Goal: Task Accomplishment & Management: Manage account settings

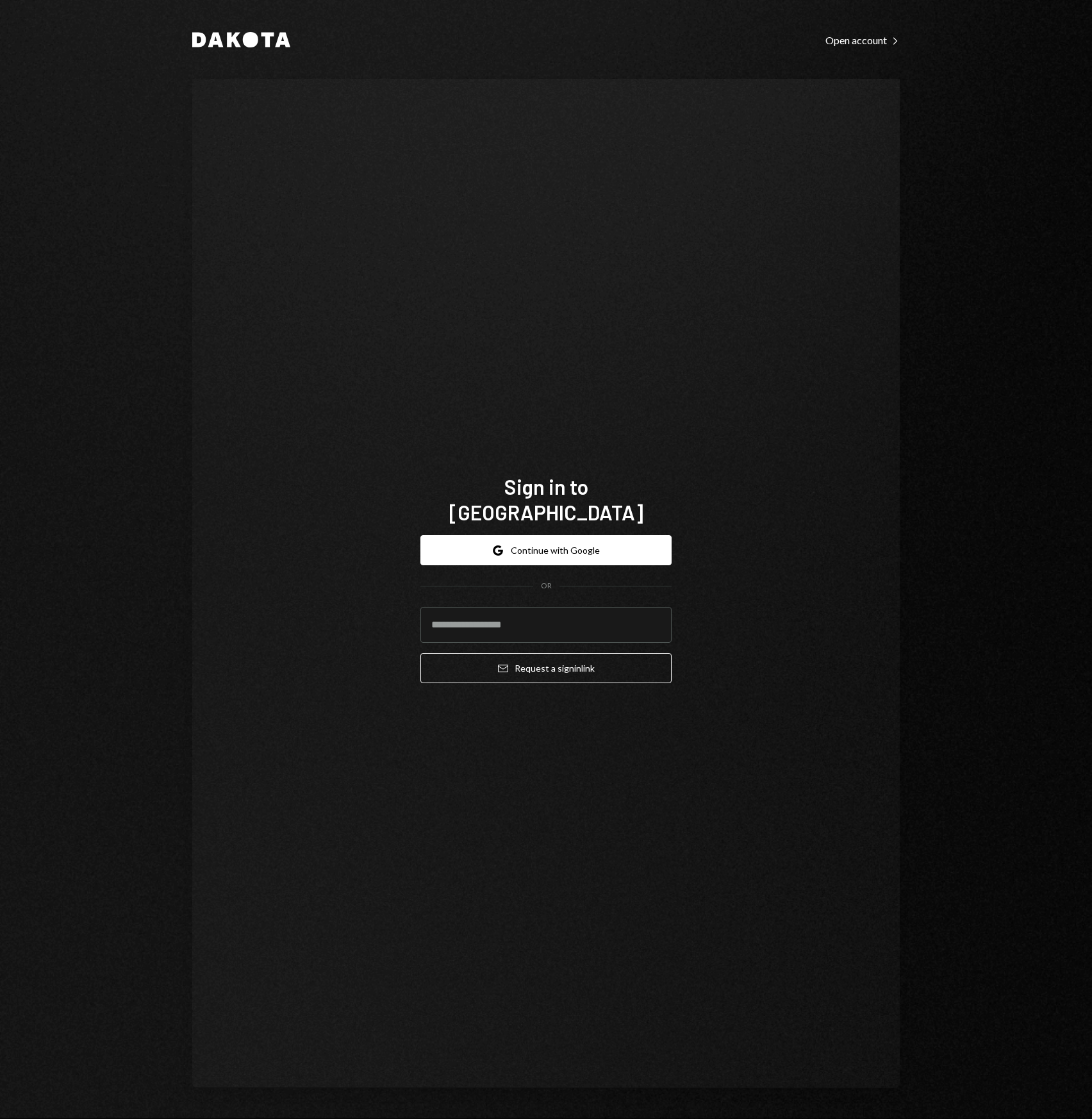
click at [312, 608] on div "Sign in to [GEOGRAPHIC_DATA] Google Continue with Google OR Email Request a sig…" at bounding box center [546, 583] width 707 height 1009
click at [507, 611] on input "email" at bounding box center [546, 625] width 251 height 36
type input "**********"
click at [319, 600] on div "Sign in to [GEOGRAPHIC_DATA] Google Continue with Google OR Email Request a sig…" at bounding box center [546, 583] width 707 height 1009
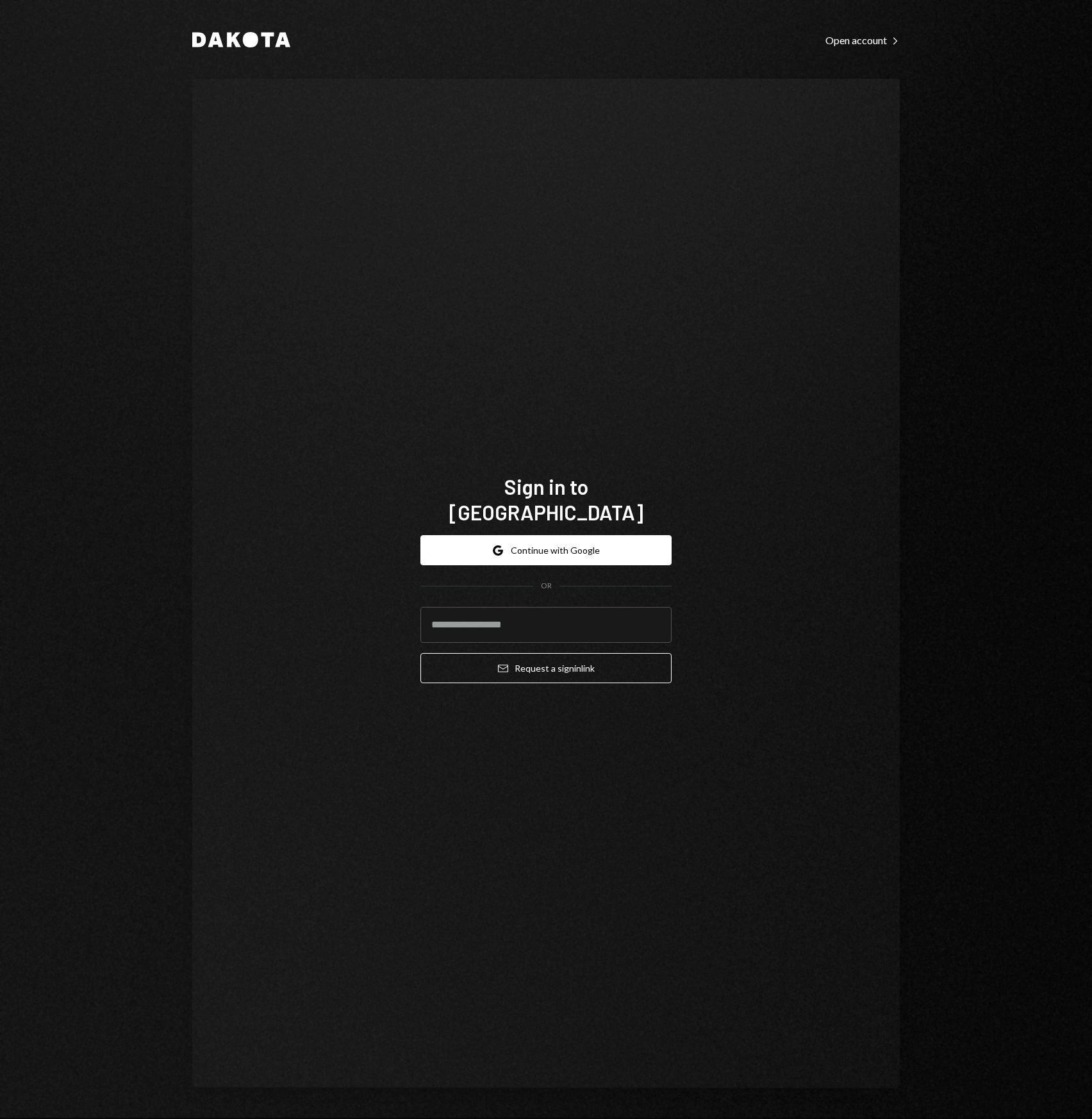
drag, startPoint x: 336, startPoint y: 587, endPoint x: 326, endPoint y: 560, distance: 28.8
drag, startPoint x: 326, startPoint y: 560, endPoint x: 305, endPoint y: 479, distance: 83.7
click at [305, 479] on div "Sign in to [GEOGRAPHIC_DATA] Google Continue with Google OR Email Request a sig…" at bounding box center [546, 583] width 707 height 1009
click at [318, 452] on div "Sign in to [GEOGRAPHIC_DATA] Google Continue with Google OR Email Request a sig…" at bounding box center [546, 583] width 707 height 1009
